Goal: Task Accomplishment & Management: Manage account settings

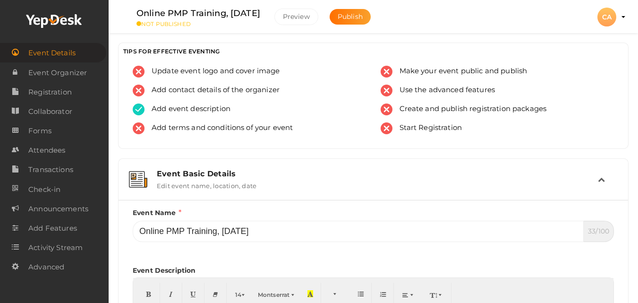
scroll to position [76, 0]
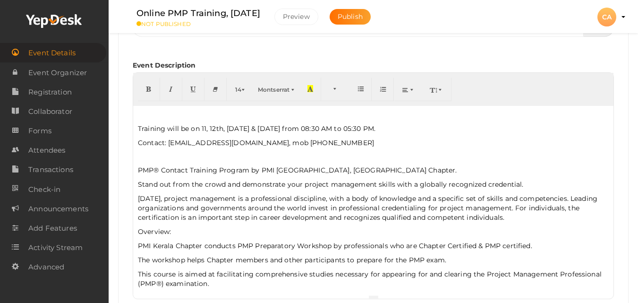
scroll to position [208, 0]
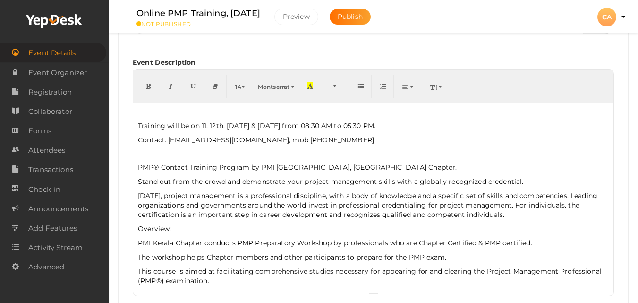
click at [146, 125] on p "Training will be on 11, 12th, [DATE] & [DATE] from 08:30 AM to 05:30 PM." at bounding box center [373, 125] width 471 height 9
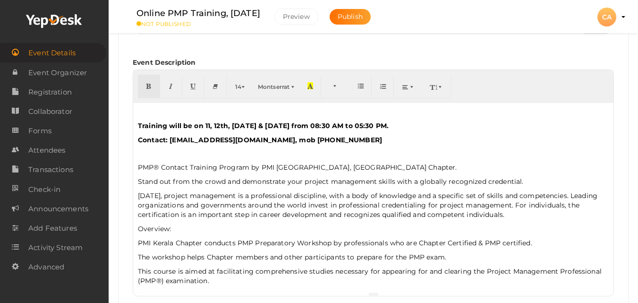
click at [138, 168] on p "PMP® Contact Training Program by PMI [GEOGRAPHIC_DATA], [GEOGRAPHIC_DATA] Chapt…" at bounding box center [373, 166] width 471 height 9
click at [192, 214] on p "[DATE], project management is a professional discipline, with a body of knowled…" at bounding box center [373, 205] width 471 height 28
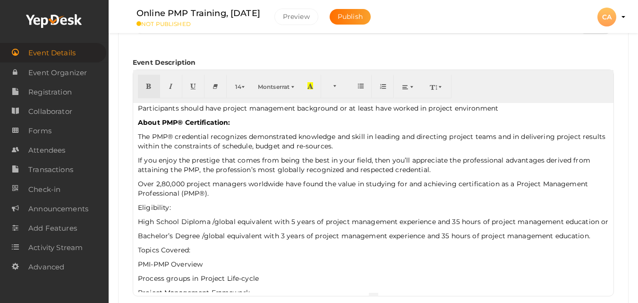
scroll to position [276, 0]
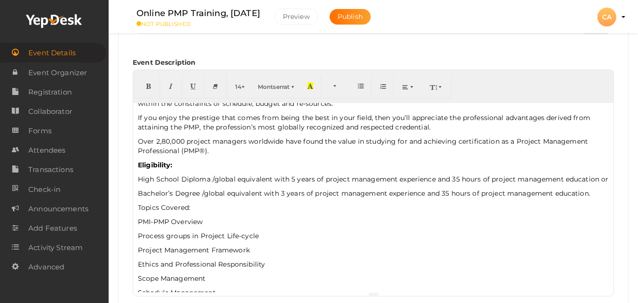
click at [192, 212] on p "Topics Covered:" at bounding box center [373, 207] width 471 height 9
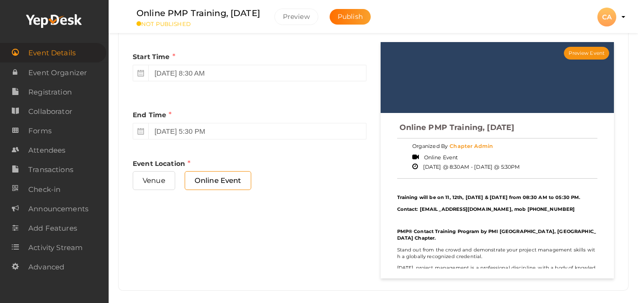
scroll to position [516, 0]
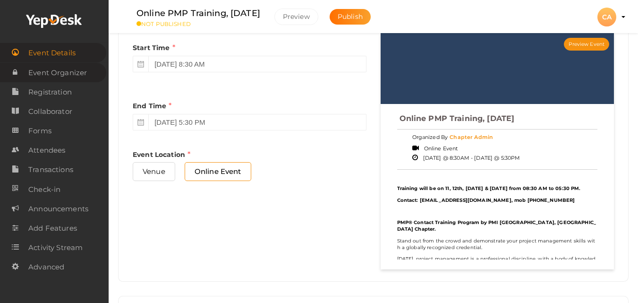
click at [51, 77] on span "Event Organizer" at bounding box center [57, 72] width 59 height 19
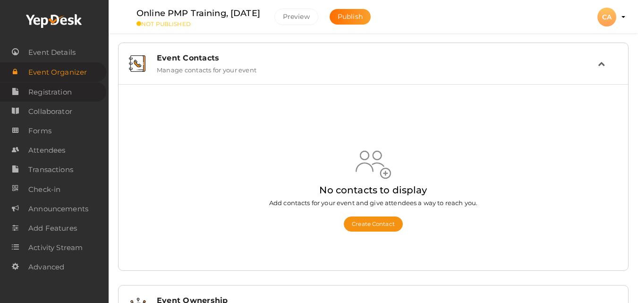
click at [52, 93] on span "Registration" at bounding box center [49, 92] width 43 height 19
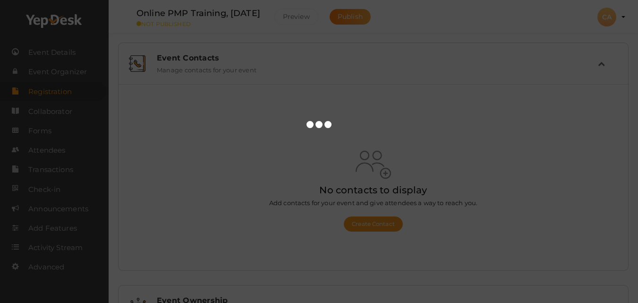
drag, startPoint x: 52, startPoint y: 93, endPoint x: 222, endPoint y: 136, distance: 175.7
click at [222, 136] on div at bounding box center [319, 151] width 638 height 303
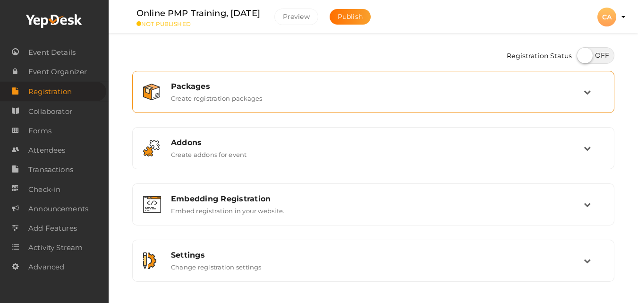
click at [459, 103] on div "Packages Create registration packages" at bounding box center [373, 92] width 472 height 32
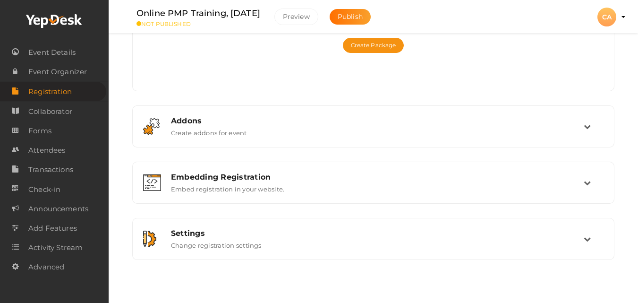
scroll to position [168, 0]
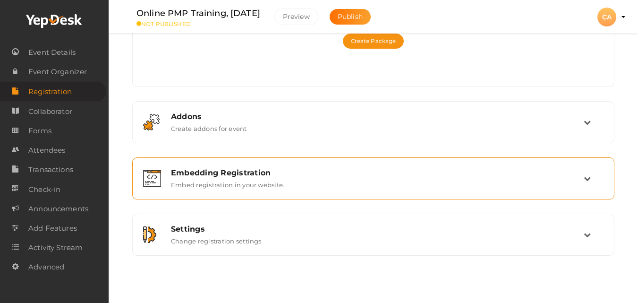
click at [477, 161] on div "Embedding Registration Embed registration in your website." at bounding box center [373, 178] width 482 height 42
click at [478, 170] on div "Embedding Registration" at bounding box center [377, 172] width 413 height 9
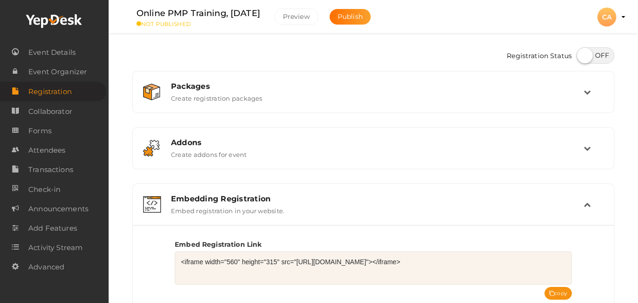
scroll to position [189, 0]
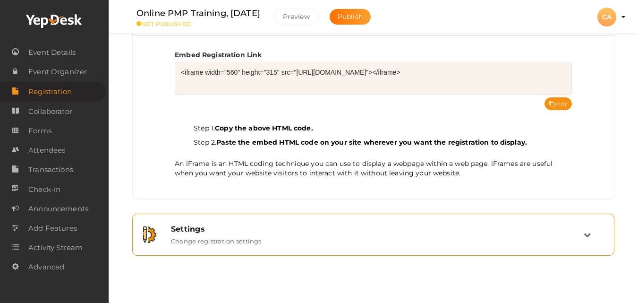
click at [586, 232] on icon at bounding box center [587, 234] width 7 height 7
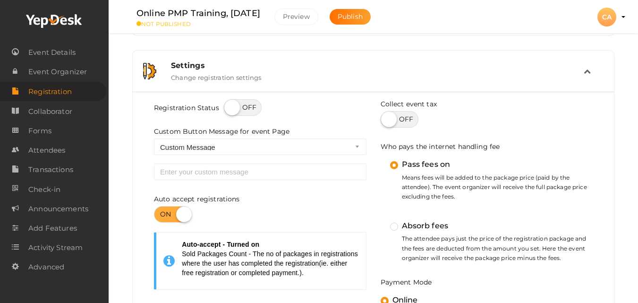
click at [399, 228] on label "Absorb fees" at bounding box center [419, 226] width 59 height 12
click at [381, 221] on input "Absorb fees" at bounding box center [381, 221] width 0 height 0
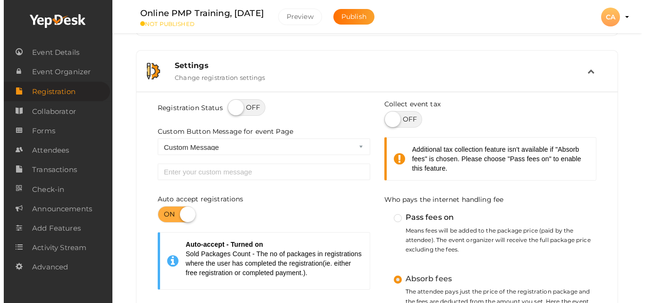
scroll to position [0, 0]
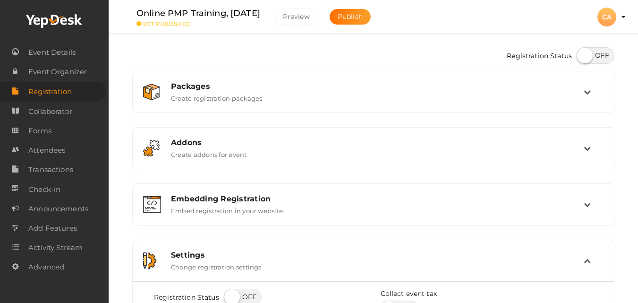
click at [566, 103] on div "Packages Create registration packages" at bounding box center [373, 92] width 472 height 32
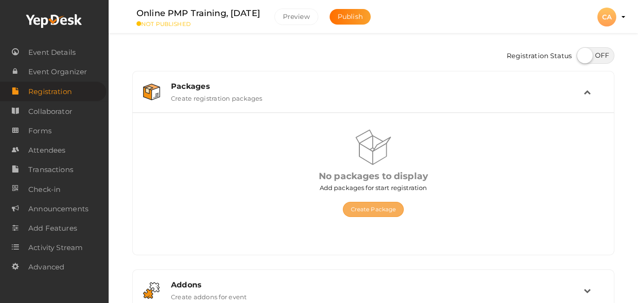
click at [358, 211] on button "Create Package" at bounding box center [373, 209] width 61 height 15
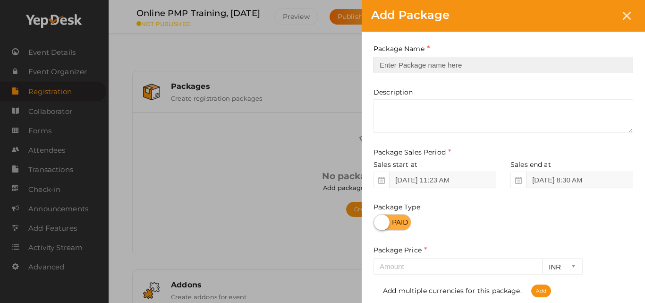
click at [429, 61] on input "text" at bounding box center [503, 65] width 260 height 17
type input "PMIK Member"
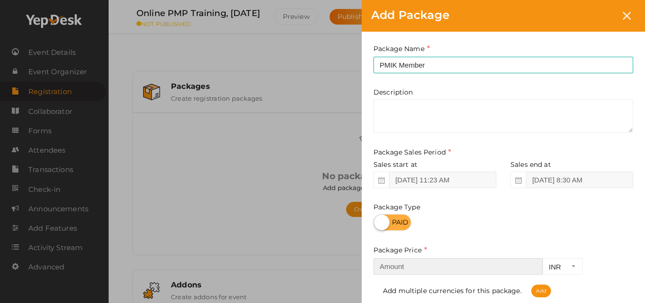
click at [389, 265] on input "number" at bounding box center [457, 266] width 169 height 17
type input "17000"
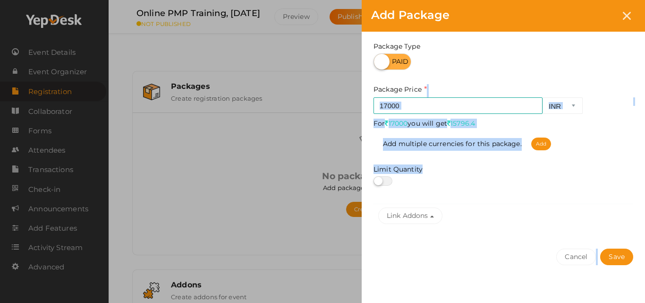
scroll to position [169, 0]
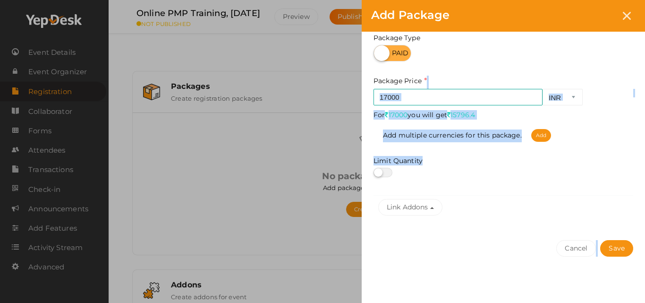
drag, startPoint x: 639, startPoint y: 241, endPoint x: 636, endPoint y: 300, distance: 59.1
click at [636, 300] on div "Package Name PMIK Member This field is Required. Package Name already used. Des…" at bounding box center [503, 83] width 283 height 441
click at [616, 243] on button "Save" at bounding box center [616, 248] width 33 height 17
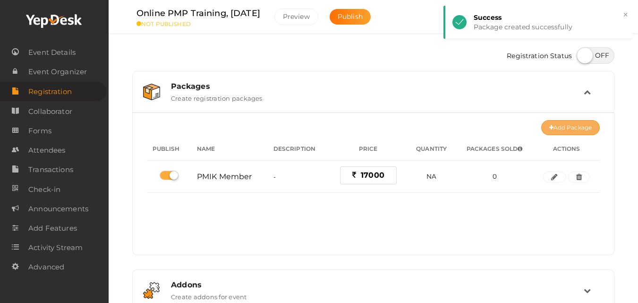
click at [581, 131] on button "Add Package" at bounding box center [570, 127] width 59 height 15
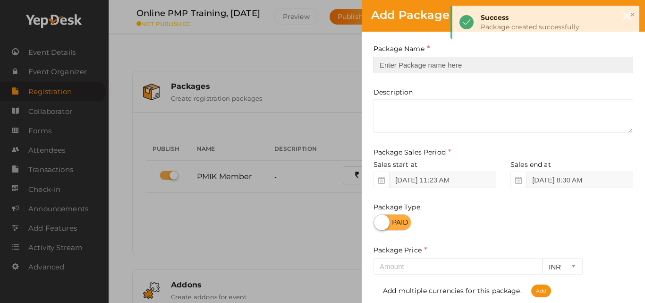
click at [541, 59] on input "text" at bounding box center [503, 65] width 260 height 17
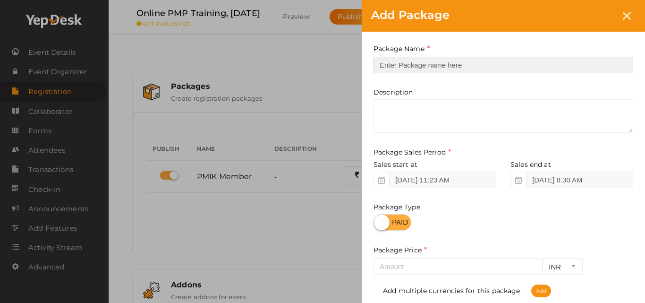
click at [424, 67] on input "text" at bounding box center [503, 65] width 260 height 17
type input "Non-members"
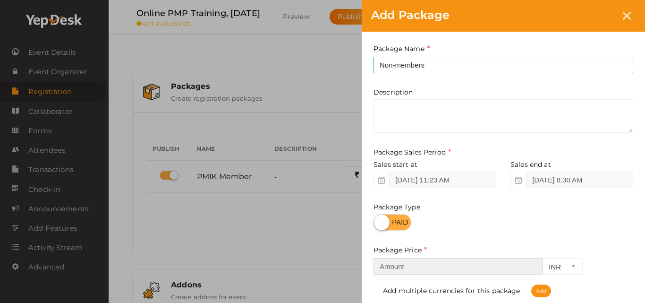
click at [397, 269] on input "number" at bounding box center [457, 266] width 169 height 17
type input "18500"
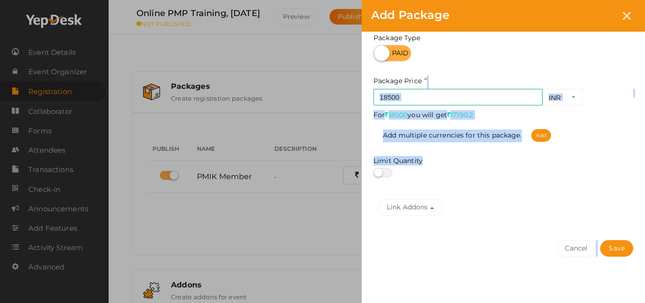
drag, startPoint x: 632, startPoint y: 244, endPoint x: 644, endPoint y: 302, distance: 59.0
click at [637, 302] on div "Package Name Non-members This field is Required. Package Name already used. Des…" at bounding box center [503, 83] width 283 height 441
click at [622, 246] on button "Save" at bounding box center [616, 248] width 33 height 17
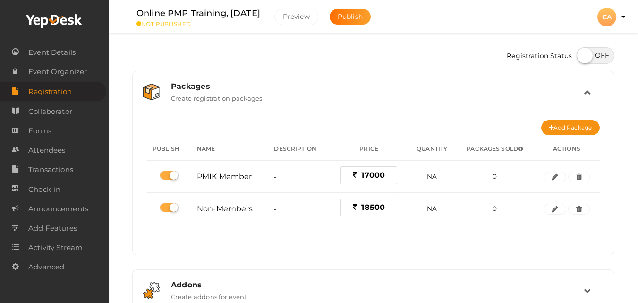
click at [598, 62] on label at bounding box center [595, 55] width 38 height 17
click at [583, 55] on input "checkbox" at bounding box center [579, 52] width 6 height 6
checkbox input "true"
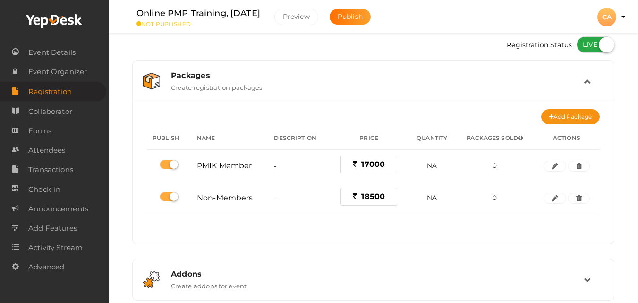
scroll to position [0, 0]
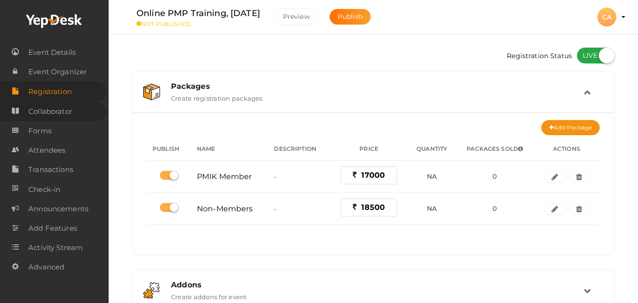
click at [79, 111] on link "Collaborator" at bounding box center [53, 111] width 106 height 19
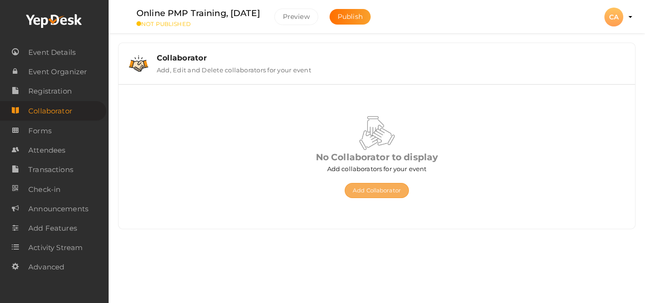
click at [385, 188] on button "Add Collaborator" at bounding box center [377, 190] width 64 height 15
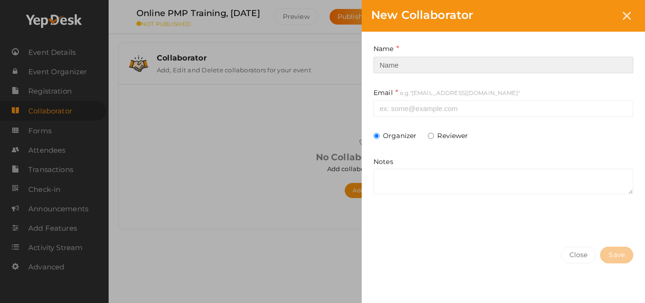
click at [445, 65] on input at bounding box center [503, 65] width 260 height 17
click at [439, 64] on input at bounding box center [503, 65] width 260 height 17
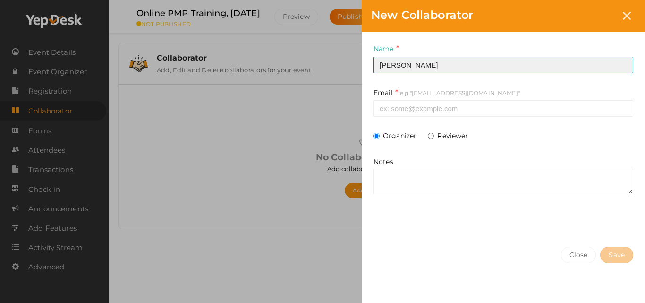
type input "[PERSON_NAME]"
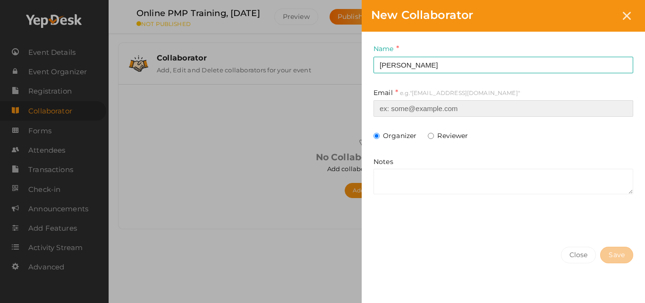
click at [434, 104] on input at bounding box center [503, 108] width 260 height 17
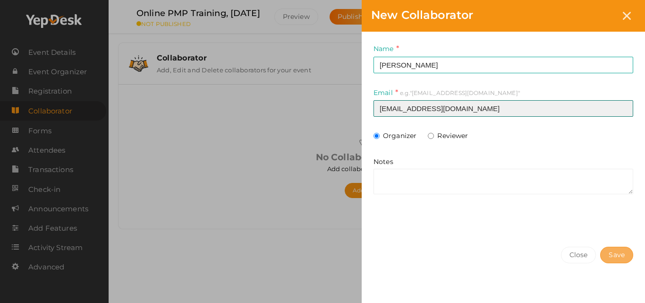
type input "[EMAIL_ADDRESS][DOMAIN_NAME]"
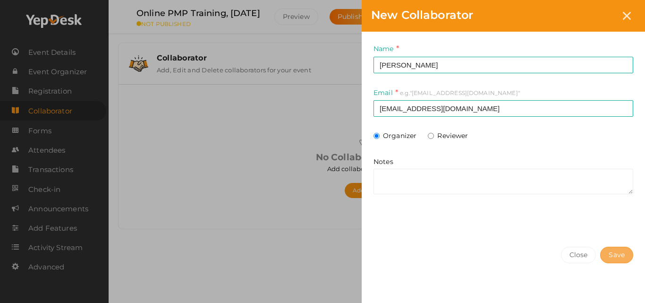
click at [609, 254] on span "Save" at bounding box center [617, 255] width 16 height 10
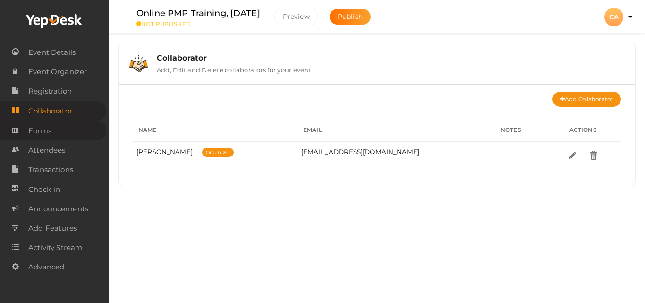
click at [53, 136] on link "Forms" at bounding box center [53, 130] width 106 height 19
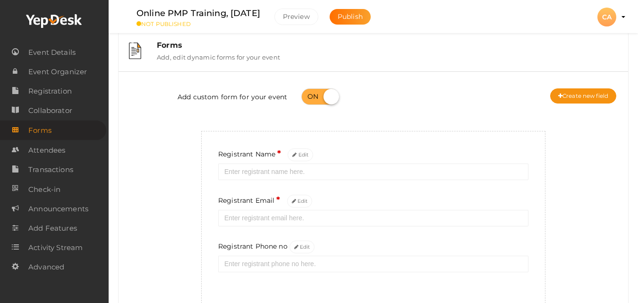
scroll to position [19, 0]
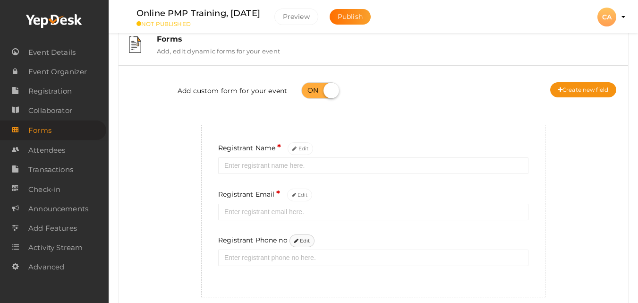
click at [305, 240] on button "Edit" at bounding box center [301, 240] width 25 height 13
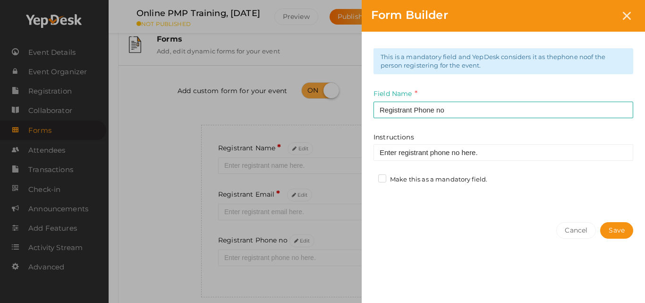
click at [438, 175] on label "Make this as a mandatory field." at bounding box center [432, 179] width 109 height 9
click at [369, 177] on input "Make this as a mandatory field." at bounding box center [369, 177] width 0 height 0
click at [617, 231] on button "Save" at bounding box center [616, 230] width 33 height 17
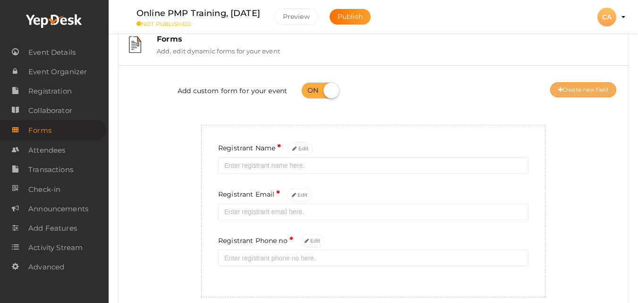
click at [598, 90] on button "Create new field" at bounding box center [583, 89] width 66 height 15
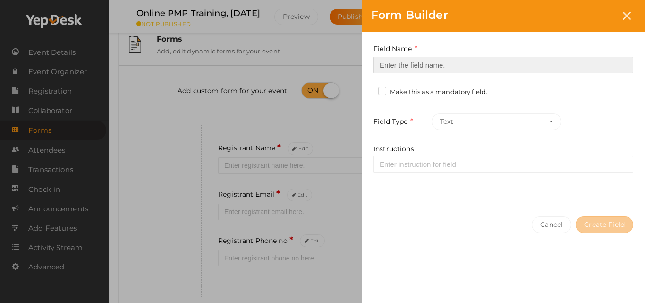
click at [587, 68] on input at bounding box center [503, 65] width 260 height 17
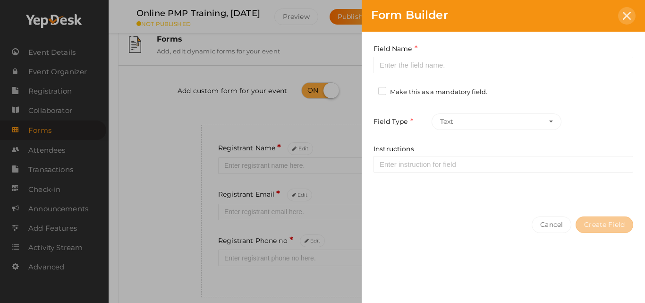
click at [622, 15] on div at bounding box center [626, 15] width 17 height 17
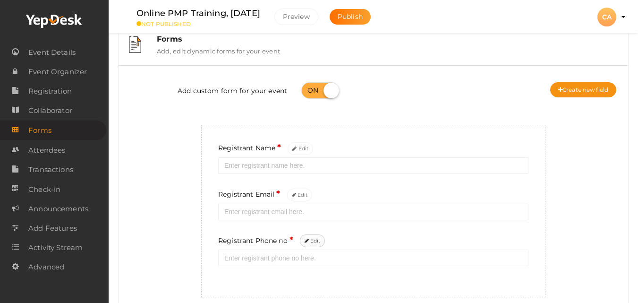
click at [320, 241] on button "Edit" at bounding box center [312, 240] width 25 height 13
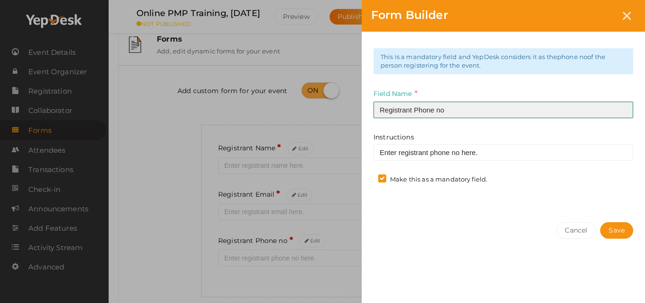
click at [462, 112] on input "Registrant Phone no" at bounding box center [503, 110] width 260 height 17
type input "Registrant Whatsapp no"
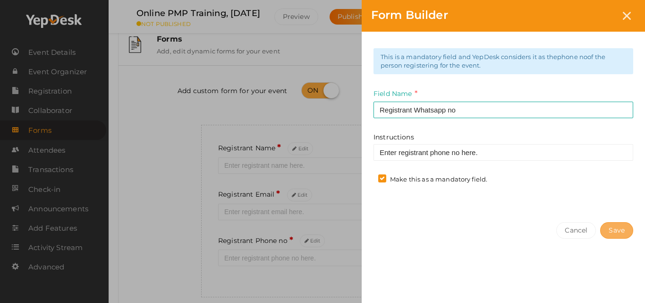
click at [622, 235] on button "Save" at bounding box center [616, 230] width 33 height 17
